Goal: Information Seeking & Learning: Learn about a topic

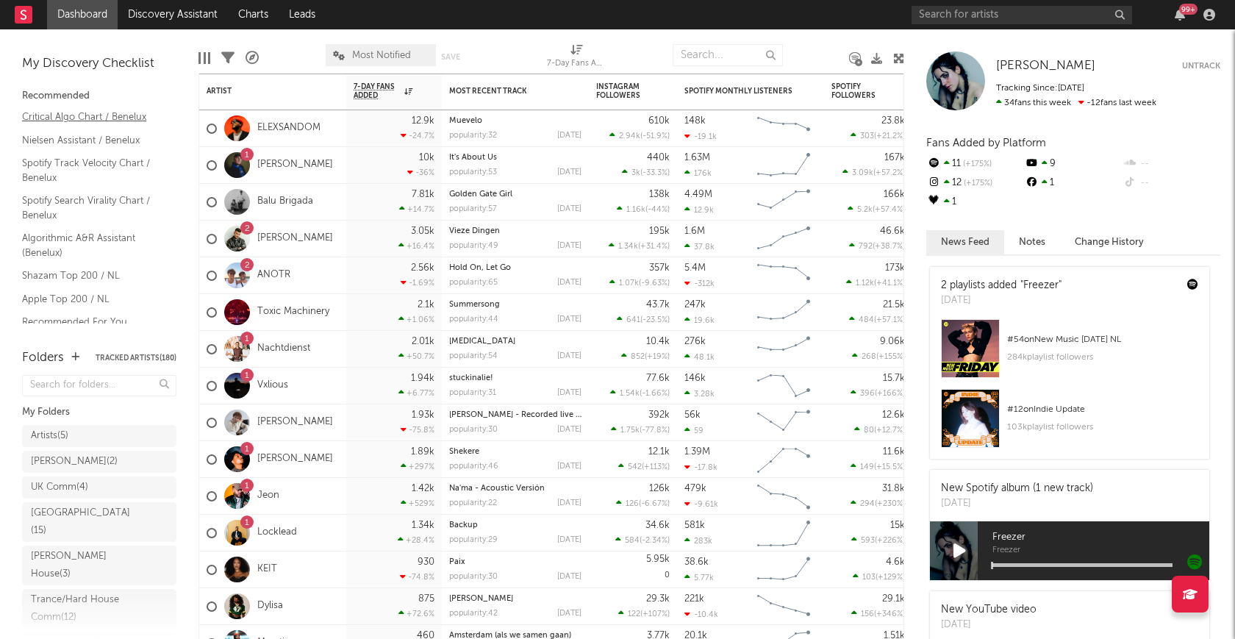
click at [110, 122] on link "Critical Algo Chart / Benelux" at bounding box center [92, 117] width 140 height 16
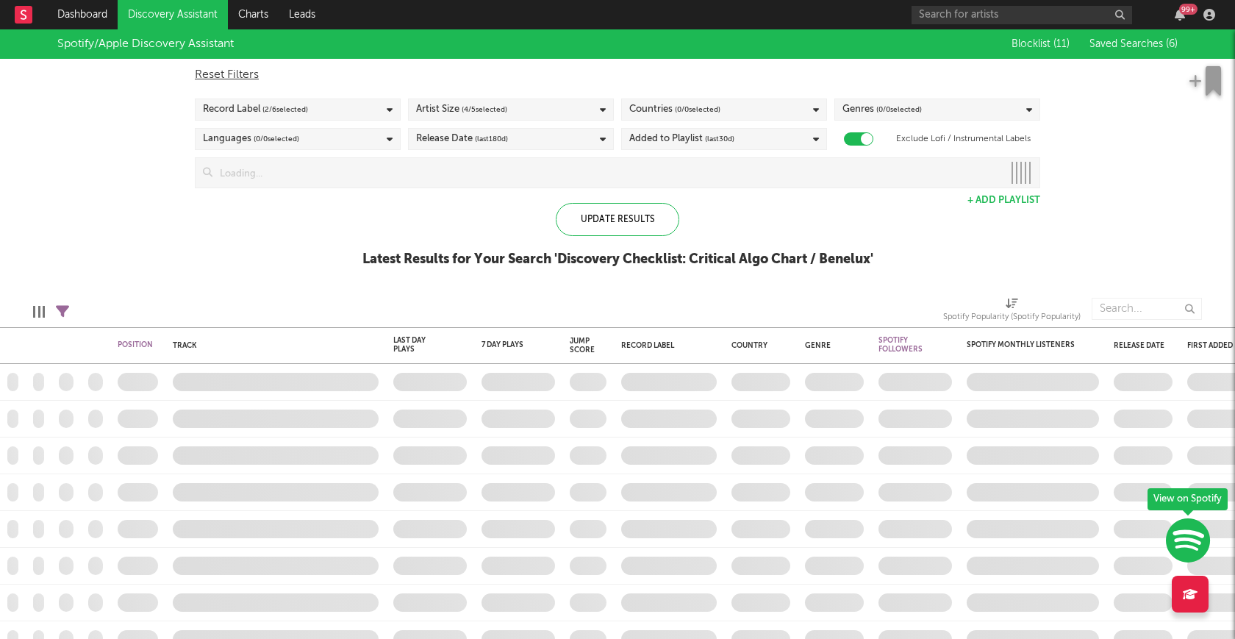
checkbox input "true"
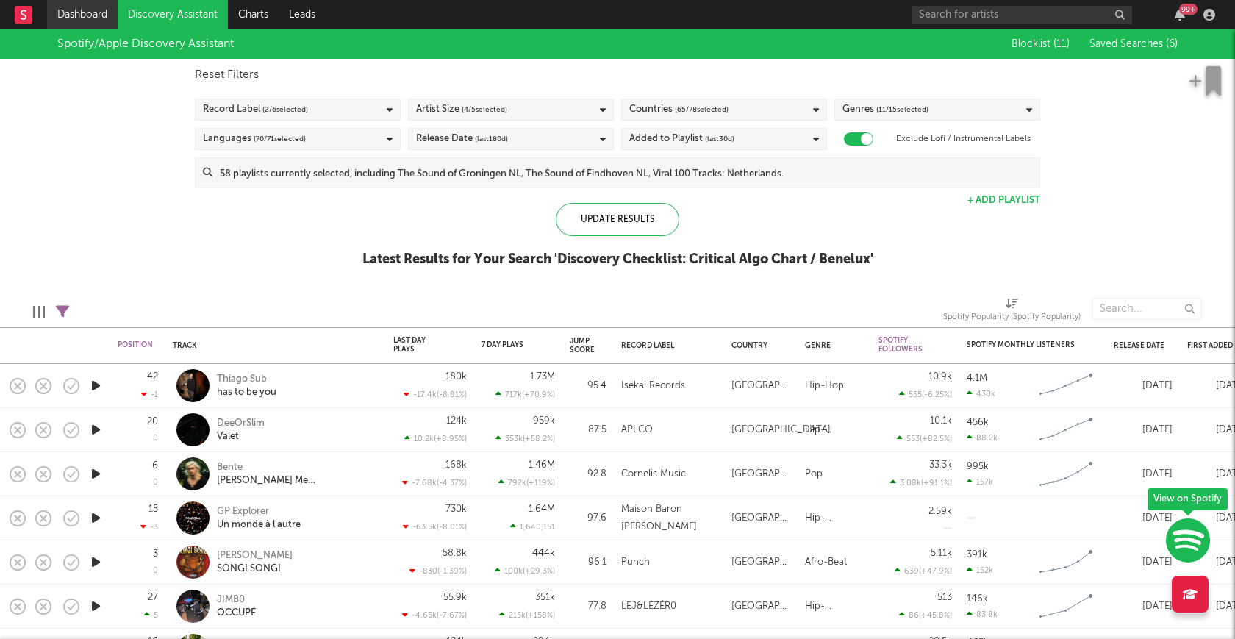
click at [105, 15] on link "Dashboard" at bounding box center [82, 14] width 71 height 29
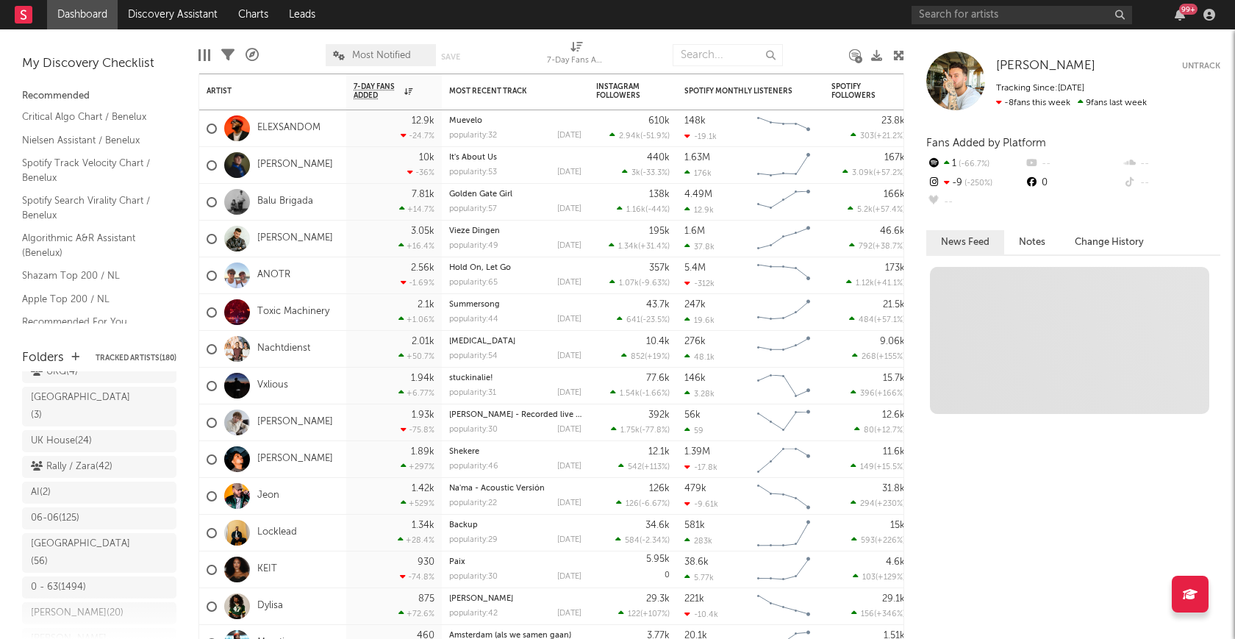
scroll to position [299, 0]
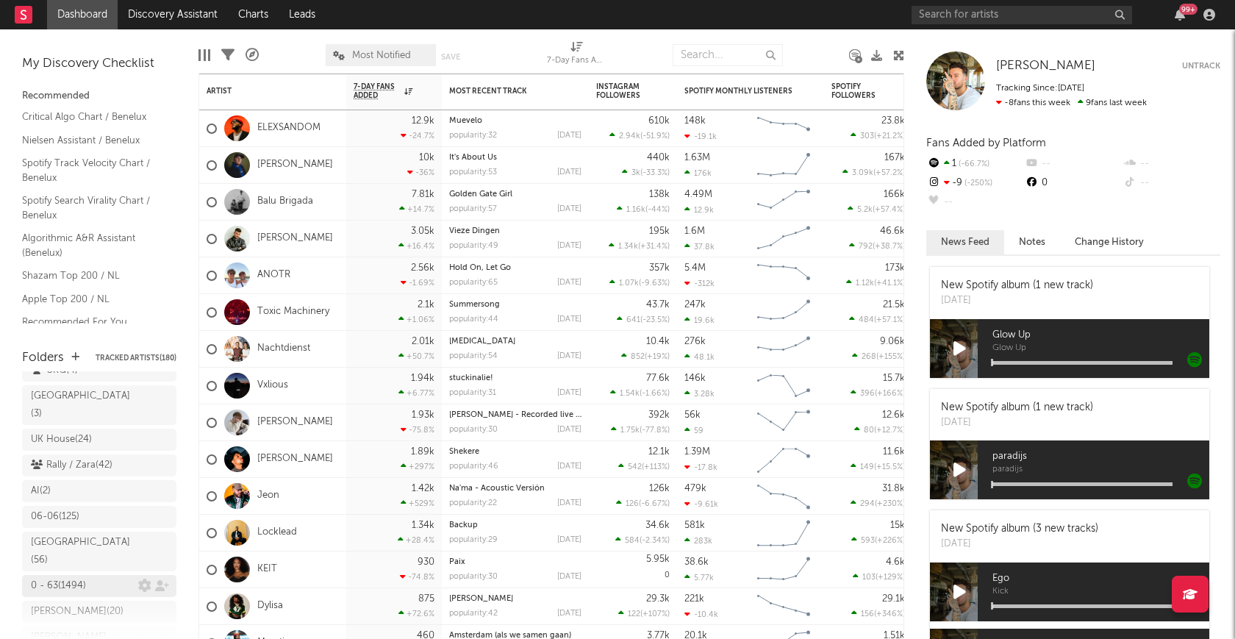
click at [80, 577] on div "0 - 63 ( 1494 )" at bounding box center [58, 586] width 55 height 18
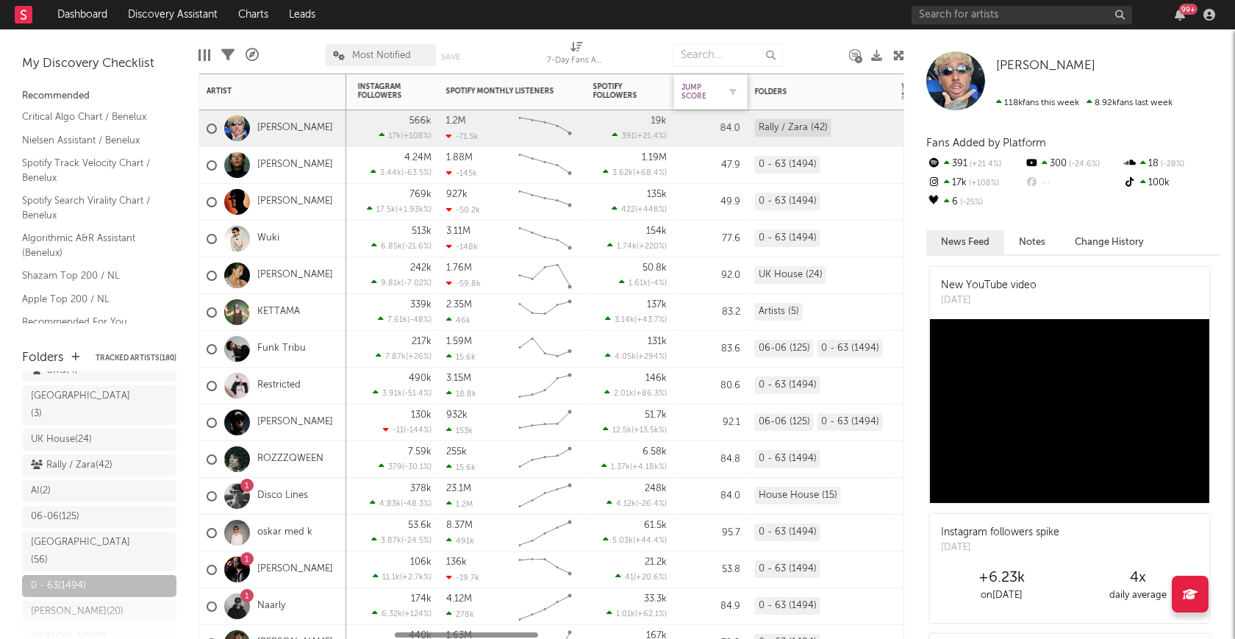
click at [690, 90] on div "Jump Score" at bounding box center [700, 92] width 37 height 18
